Goal: Task Accomplishment & Management: Complete application form

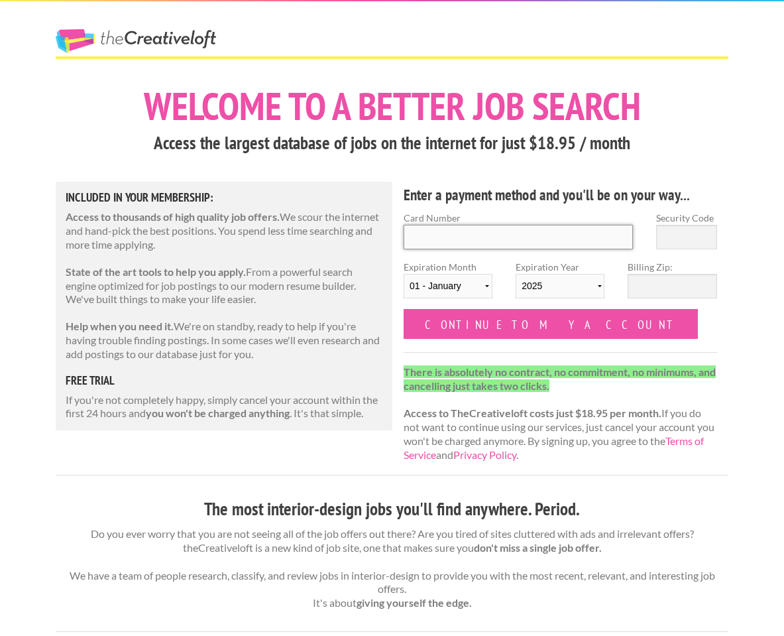
click at [446, 244] on input "Card Number" at bounding box center [518, 237] width 229 height 25
type input "6011010421744858"
type input "694"
select select "05"
select select "2027"
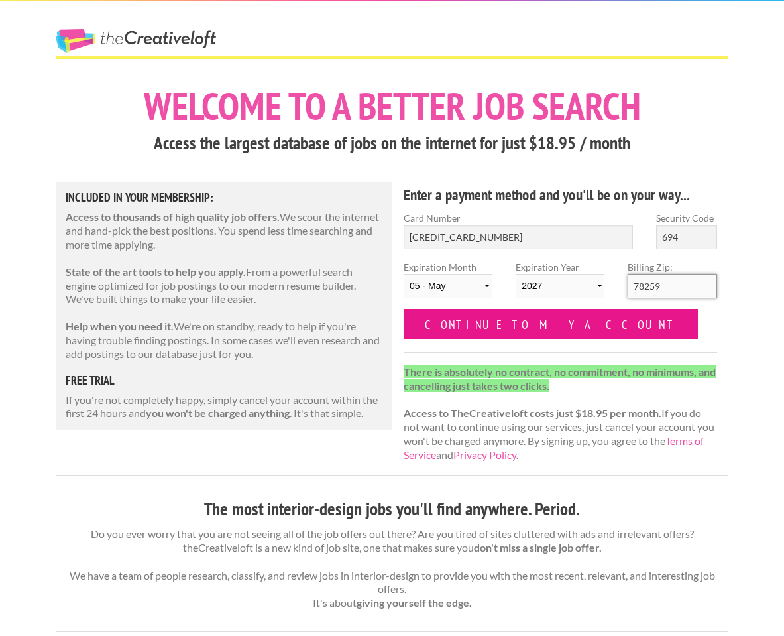
type input "78259"
click at [514, 316] on input "Continue to my account" at bounding box center [551, 324] width 294 height 30
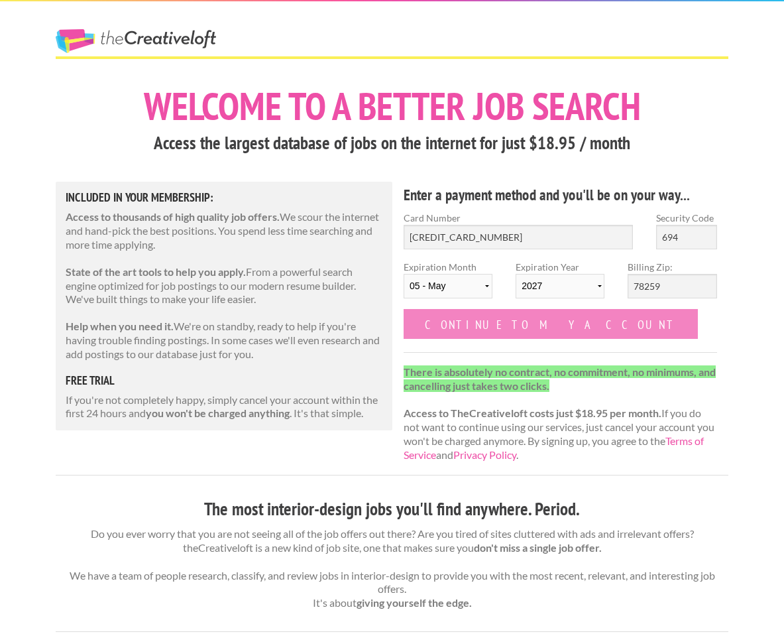
click at [477, 330] on input "Continue to my account" at bounding box center [551, 324] width 294 height 30
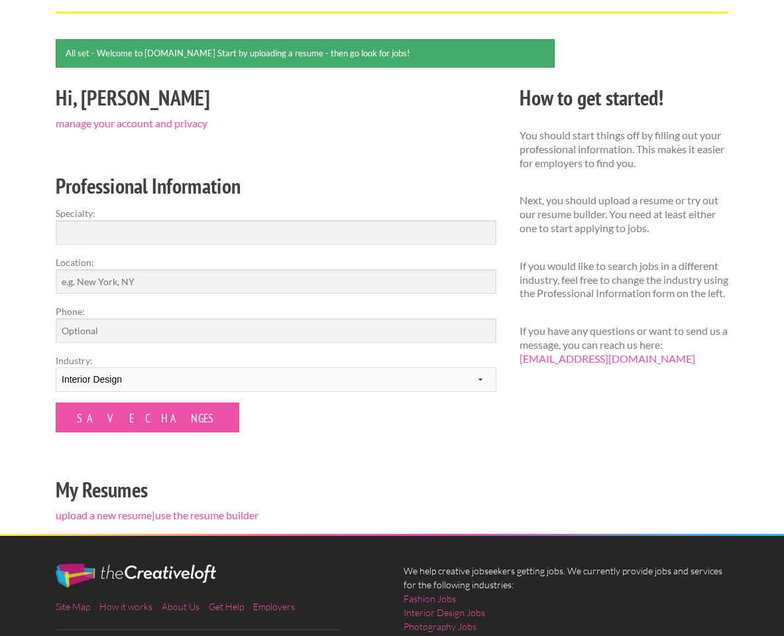
scroll to position [117, 0]
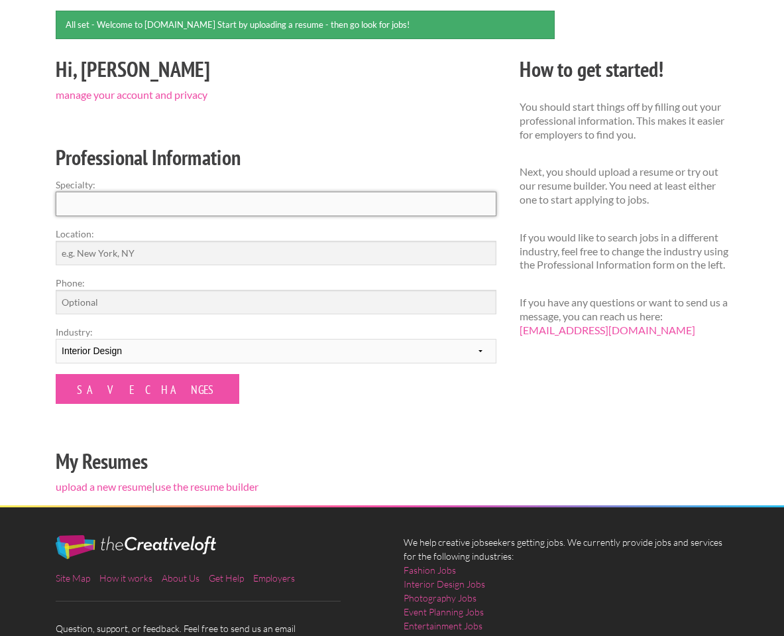
click at [133, 195] on input "Specialty:" at bounding box center [276, 204] width 441 height 25
type input "Interior Design"
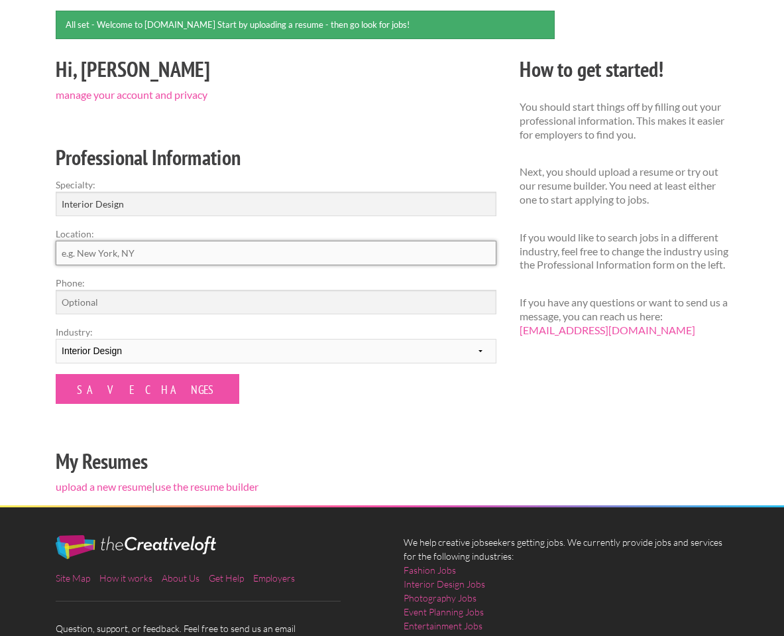
click at [88, 258] on input "Location:" at bounding box center [276, 253] width 441 height 25
type input "Provo, UT"
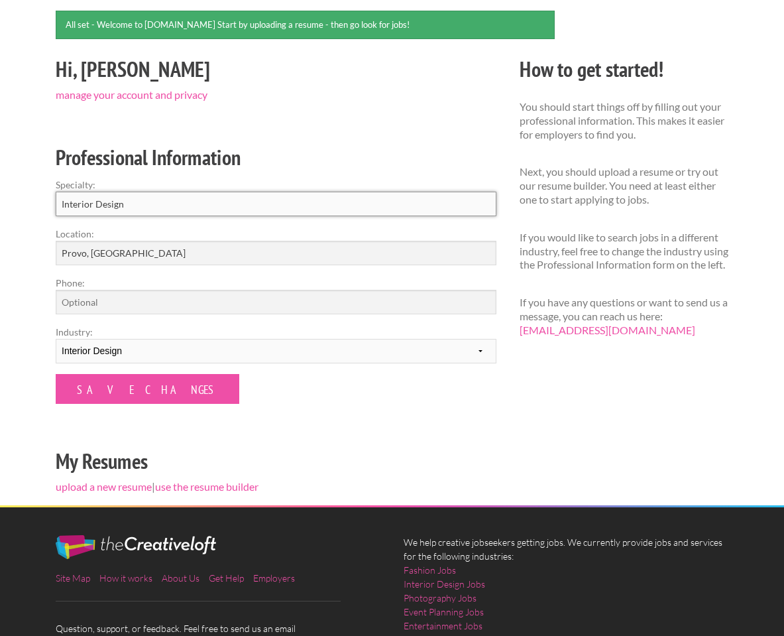
drag, startPoint x: 131, startPoint y: 202, endPoint x: 25, endPoint y: 202, distance: 106.7
click at [25, 202] on div "Employers My Account Log Out The Creative Loft Search Jobs Browse Jobs Get Help…" at bounding box center [392, 315] width 784 height 865
click at [27, 223] on div "Employers My Account Log Out The Creative Loft Search Jobs Browse Jobs Get Help…" at bounding box center [392, 315] width 784 height 865
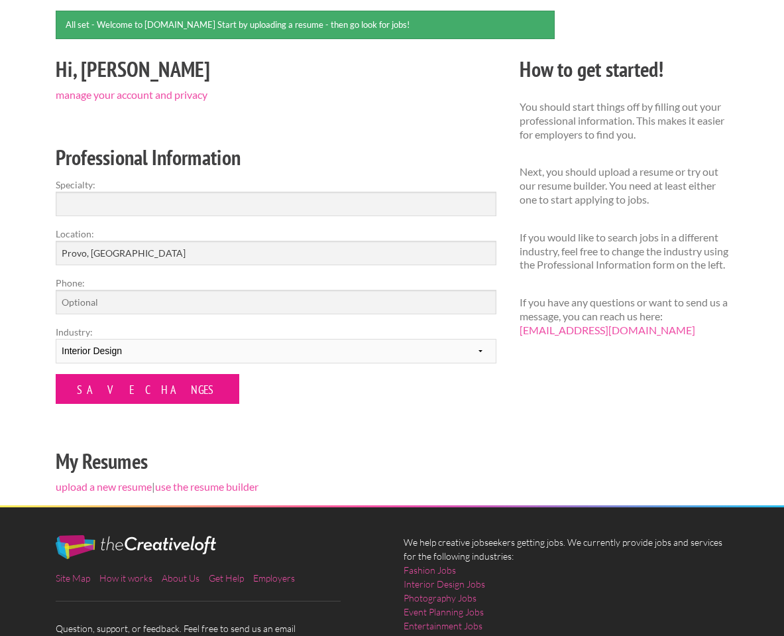
click at [101, 388] on input "Save Changes" at bounding box center [148, 389] width 184 height 30
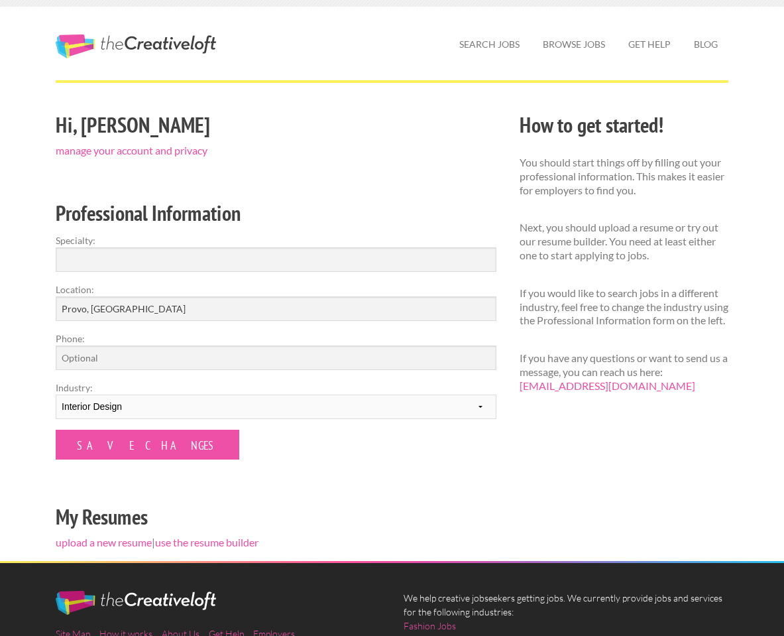
scroll to position [21, 0]
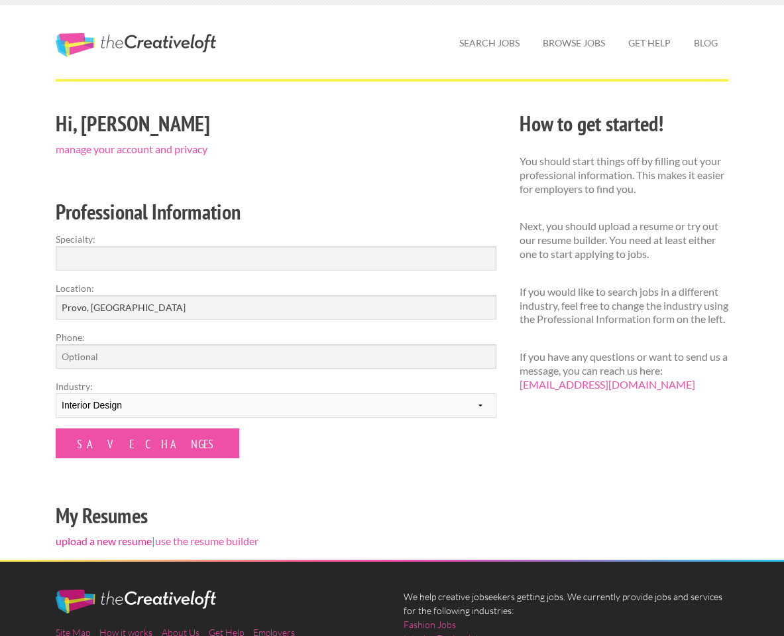
click at [116, 541] on link "upload a new resume" at bounding box center [104, 540] width 96 height 13
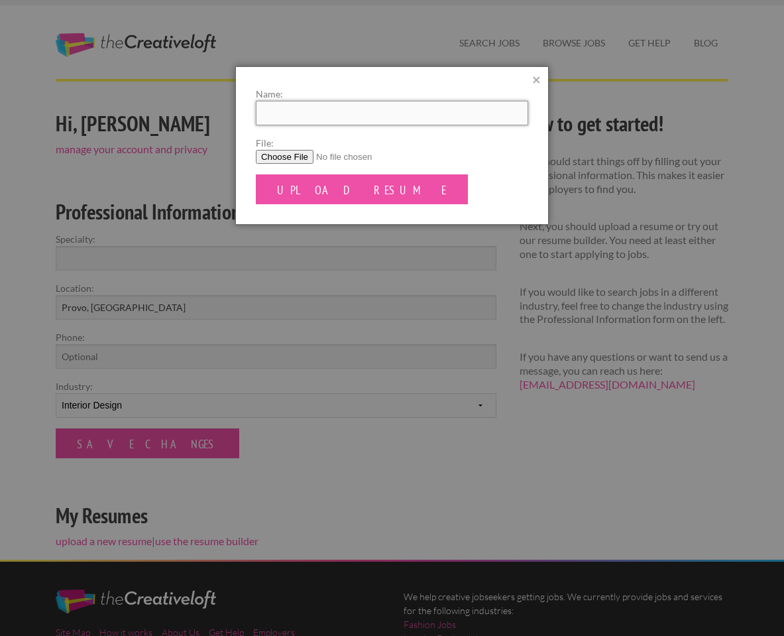
click at [428, 111] on input "Name:" at bounding box center [392, 113] width 272 height 25
type input "EMMA BENEDICT"
drag, startPoint x: 428, startPoint y: 111, endPoint x: 339, endPoint y: 153, distance: 98.2
click at [339, 153] on input "File:" at bounding box center [392, 157] width 272 height 14
type input "C:\fakepath\EmmaBenedictResume25.pdf"
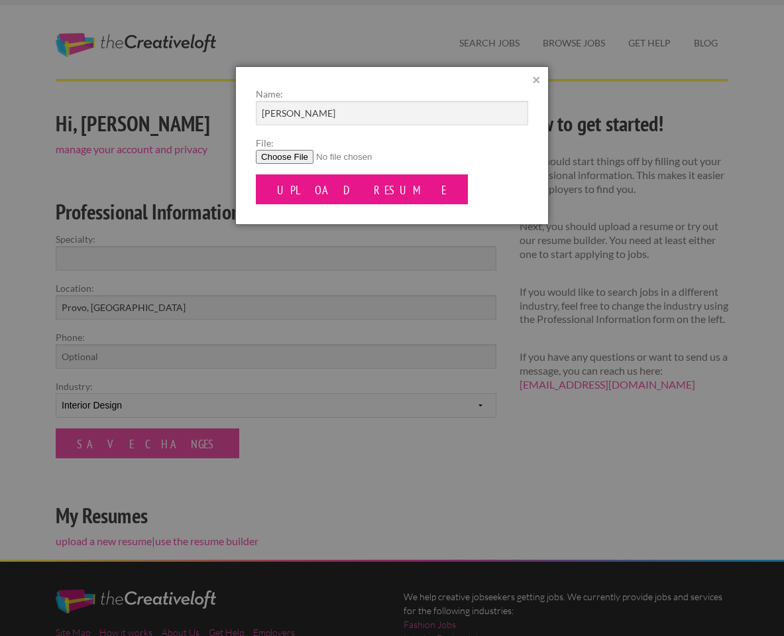
click at [335, 186] on input "Upload Resume" at bounding box center [362, 189] width 212 height 30
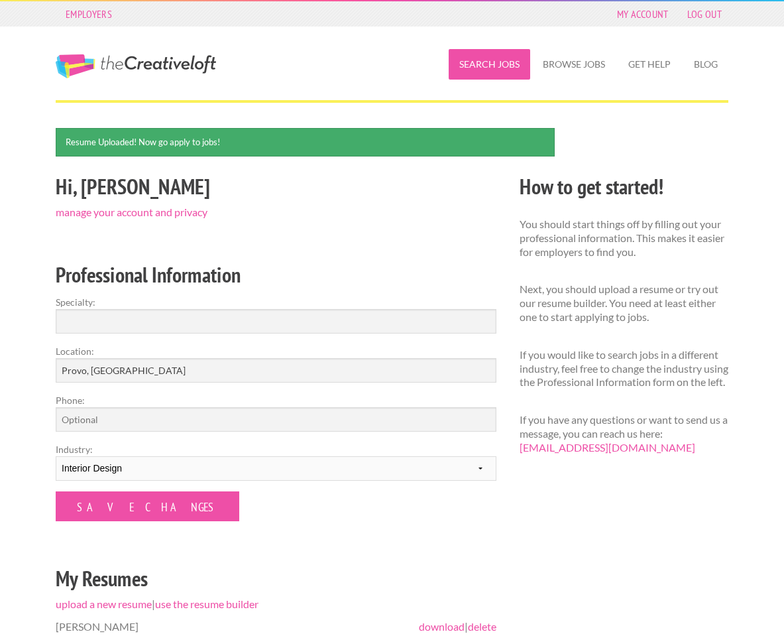
click at [505, 64] on link "Search Jobs" at bounding box center [490, 64] width 82 height 30
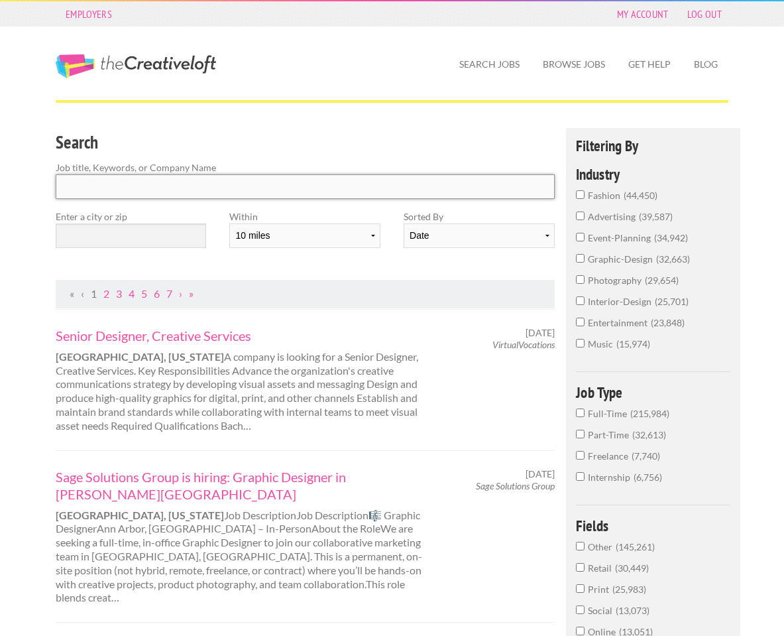
click at [136, 196] on input "Search" at bounding box center [305, 186] width 499 height 25
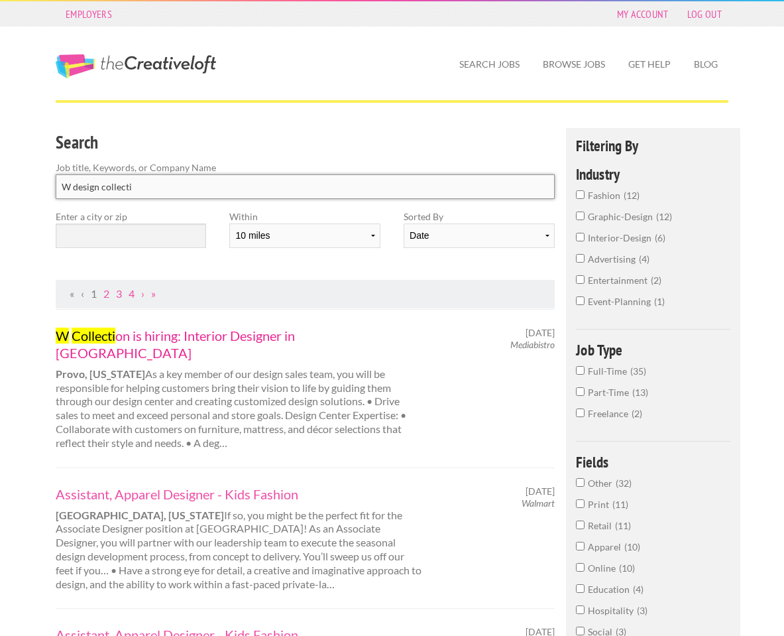
type input "W design collecti"
click at [142, 336] on link "W Collecti on is hiring: Interior Designer in Provo" at bounding box center [240, 344] width 369 height 34
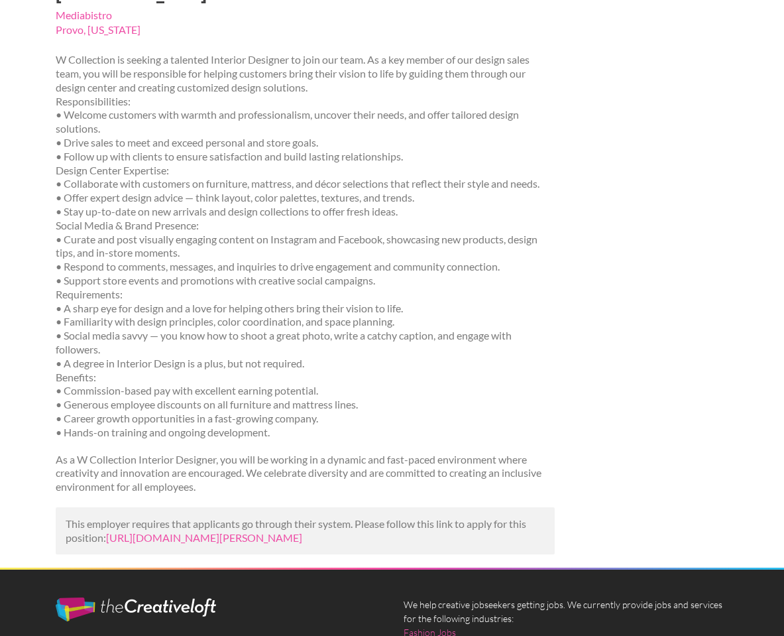
scroll to position [302, 0]
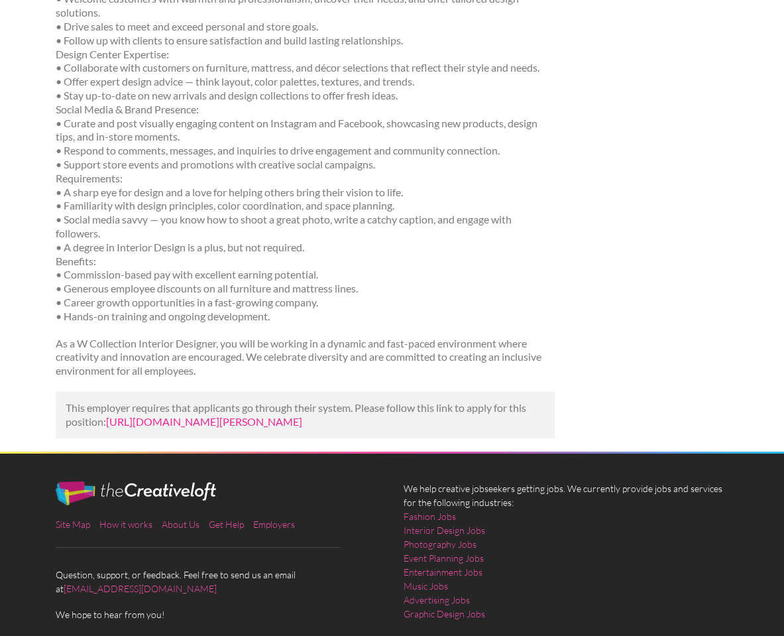
click at [144, 415] on link "[URL][DOMAIN_NAME][PERSON_NAME]" at bounding box center [204, 421] width 196 height 13
